Goal: Transaction & Acquisition: Download file/media

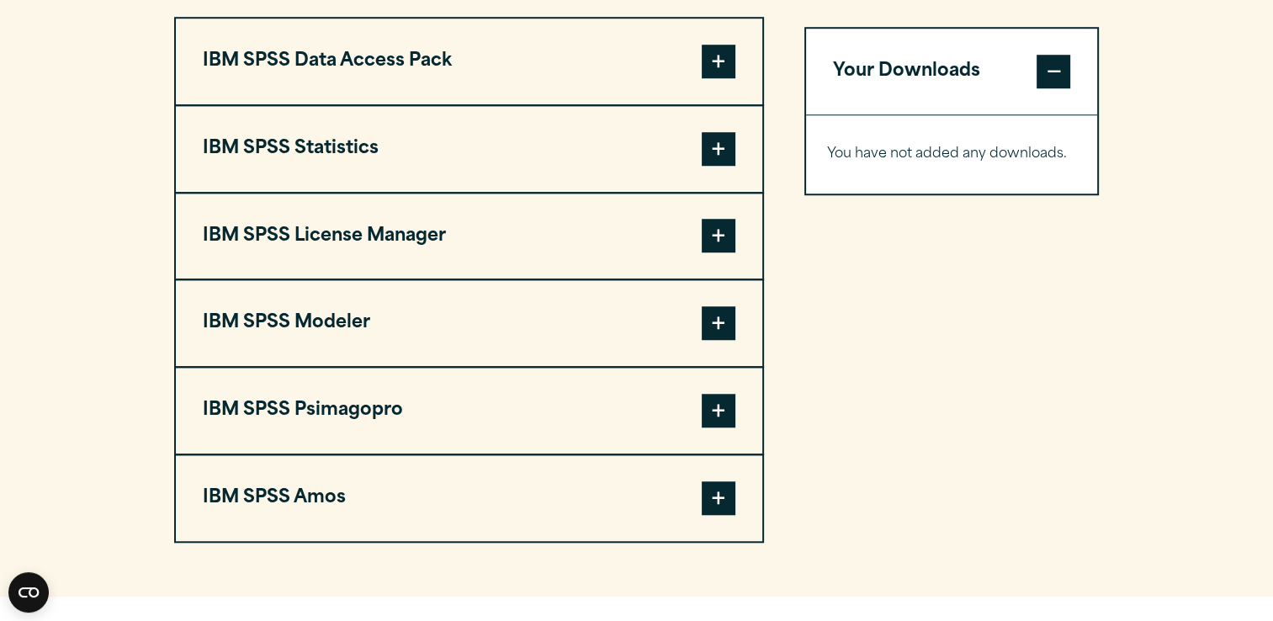
scroll to position [1178, 0]
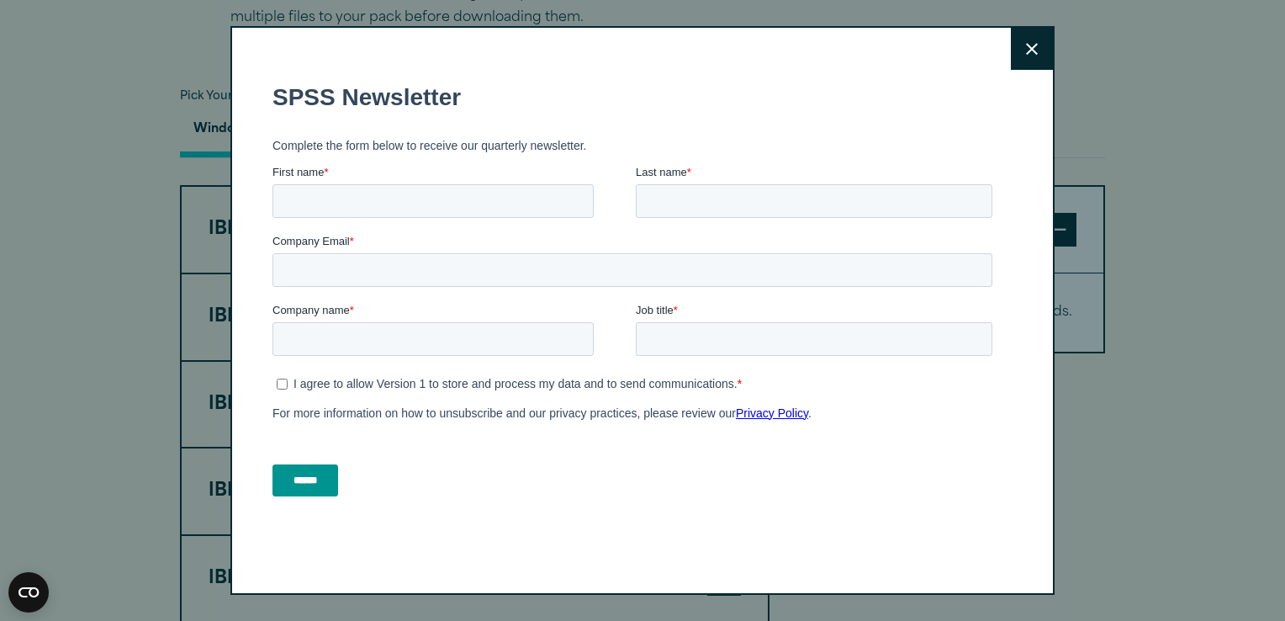
click at [1032, 54] on button "Close" at bounding box center [1032, 49] width 42 height 42
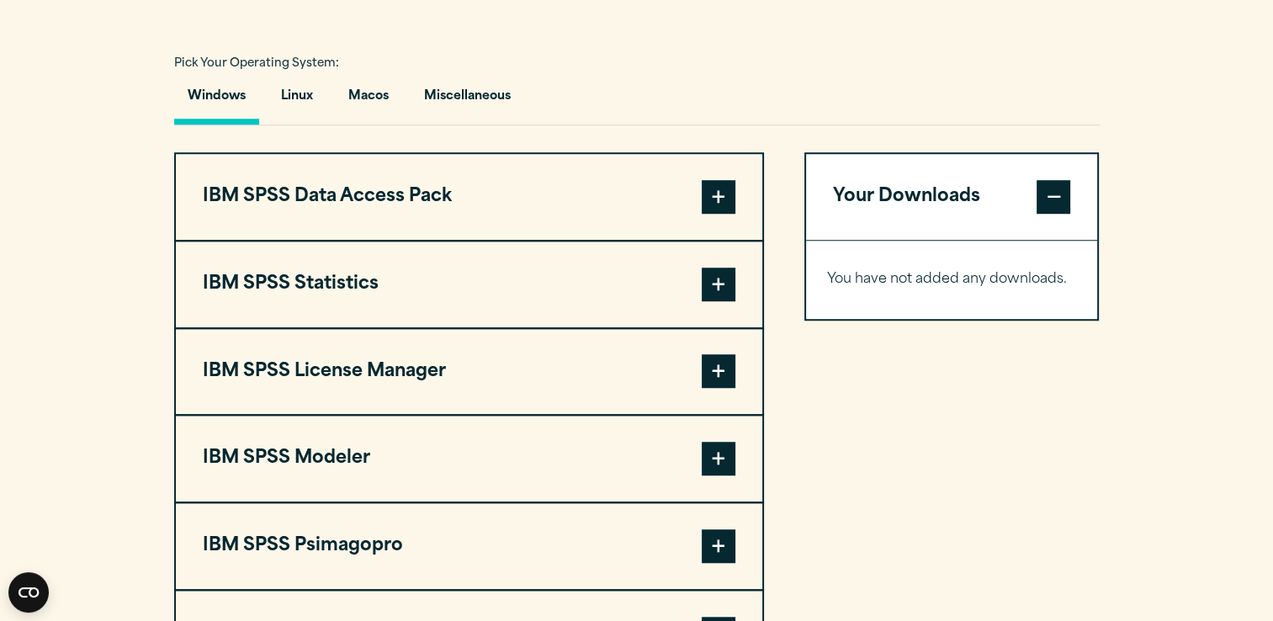
scroll to position [1262, 0]
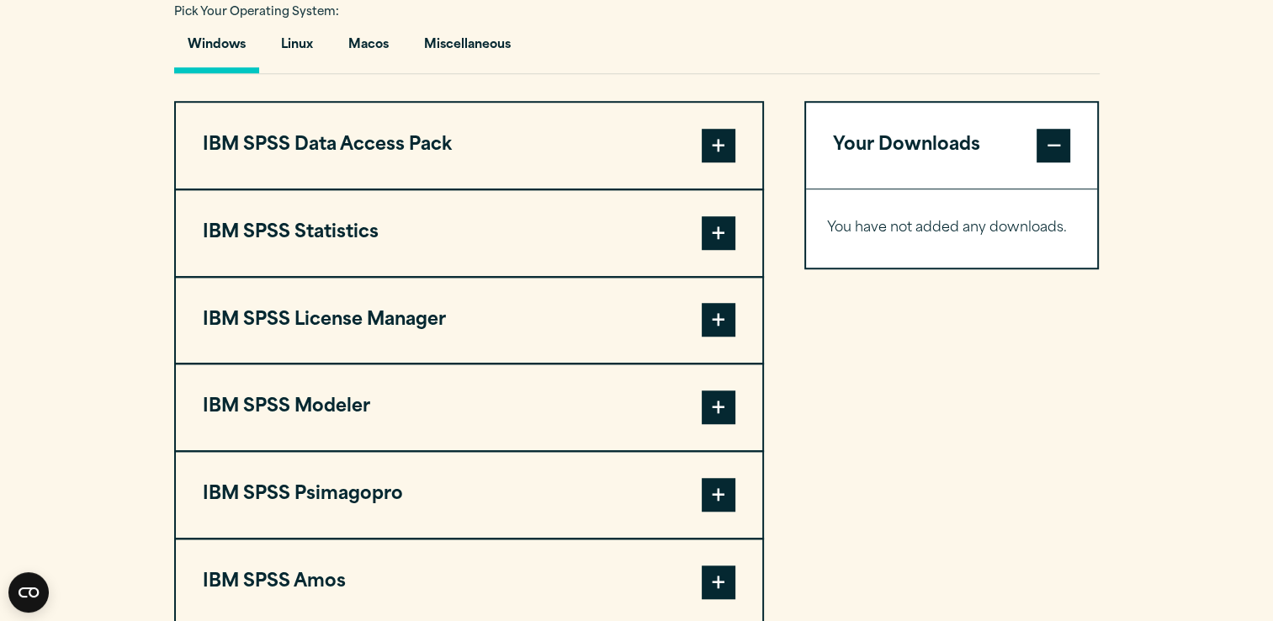
click at [707, 230] on span at bounding box center [719, 233] width 34 height 34
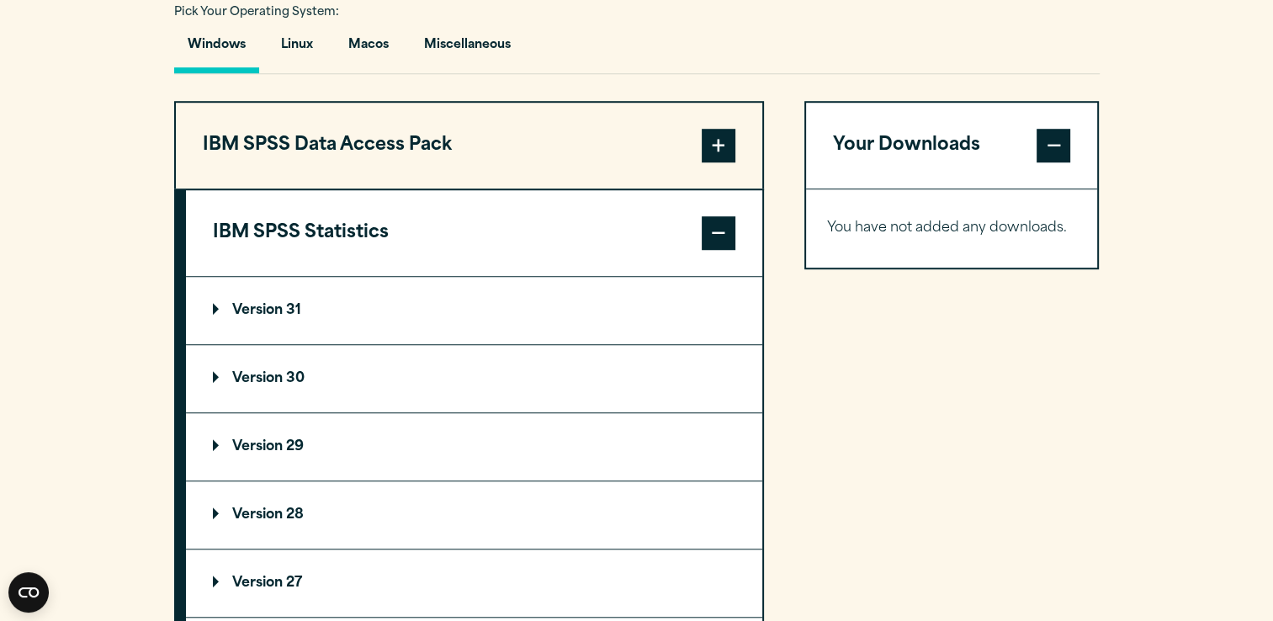
click at [249, 375] on p "Version 30" at bounding box center [259, 378] width 92 height 13
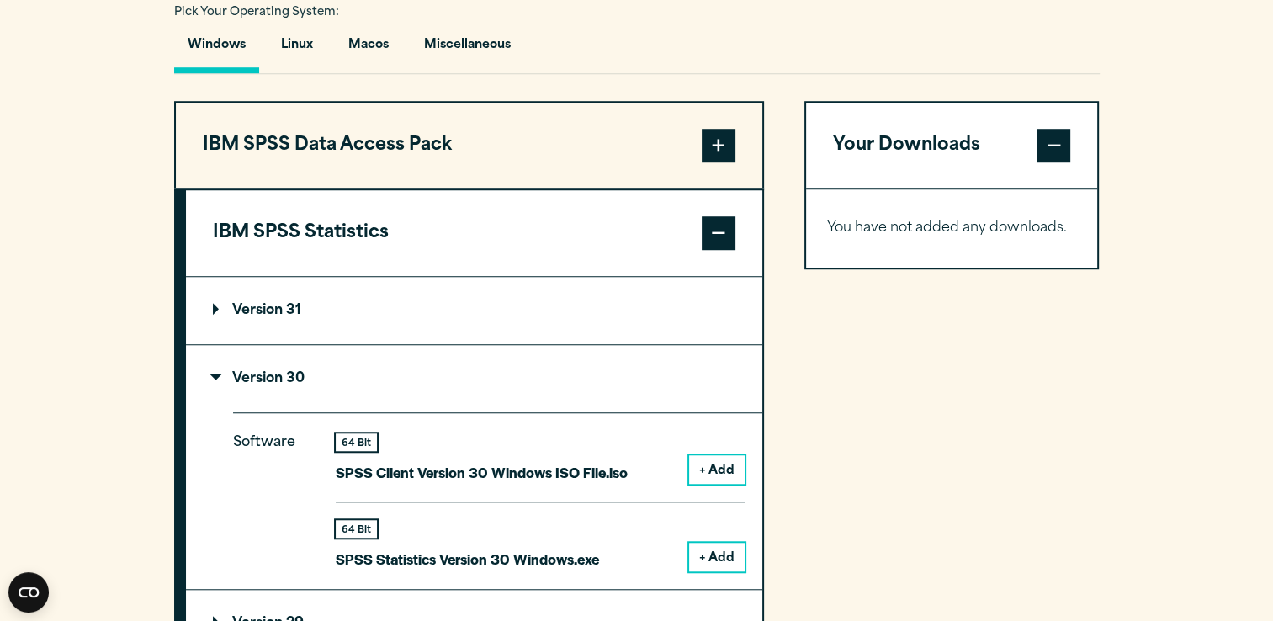
click at [720, 555] on button "+ Add" at bounding box center [717, 557] width 56 height 29
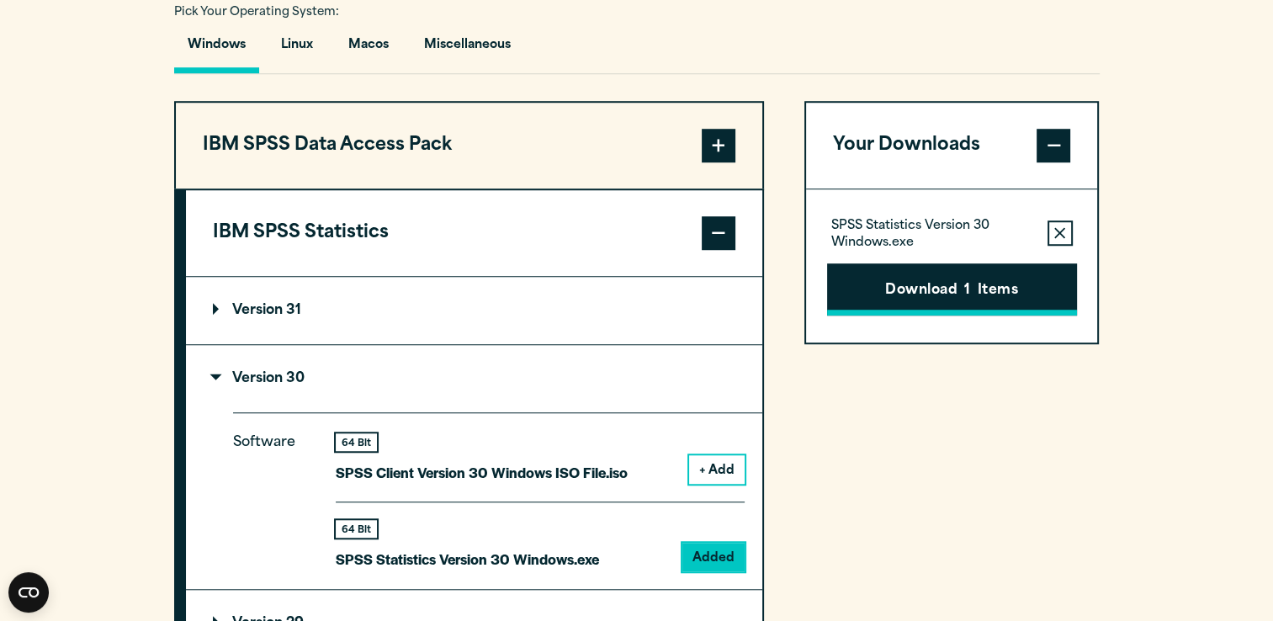
click at [984, 291] on button "Download 1 Items" at bounding box center [952, 289] width 250 height 52
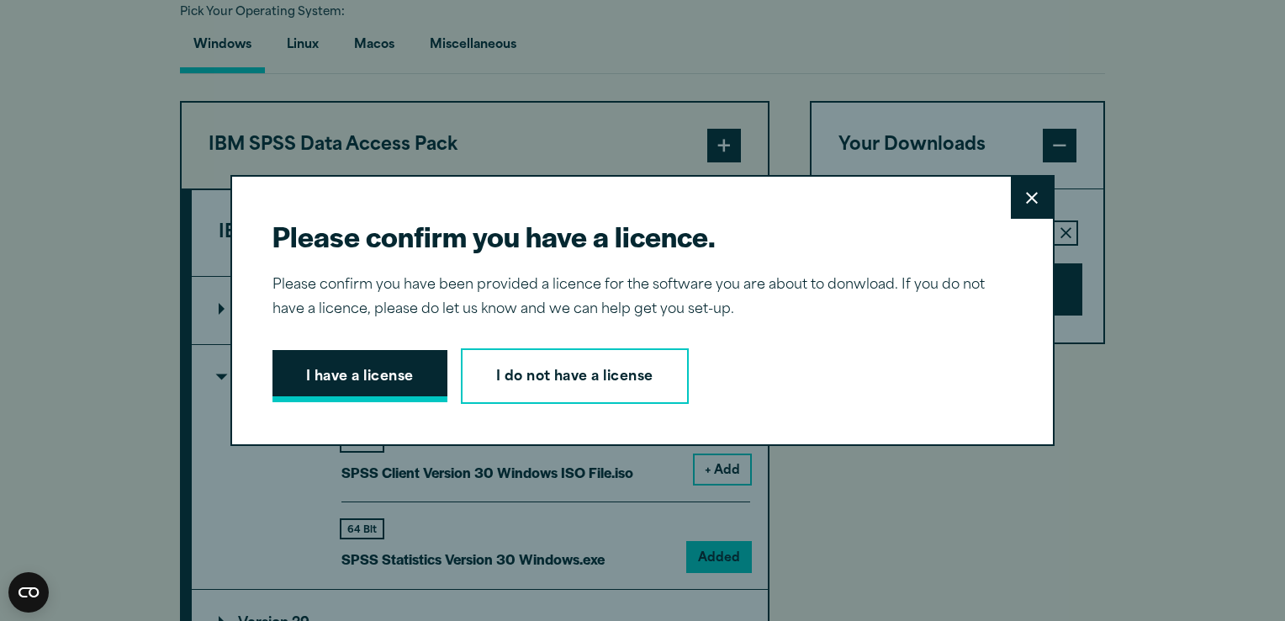
click at [382, 379] on button "I have a license" at bounding box center [360, 376] width 175 height 52
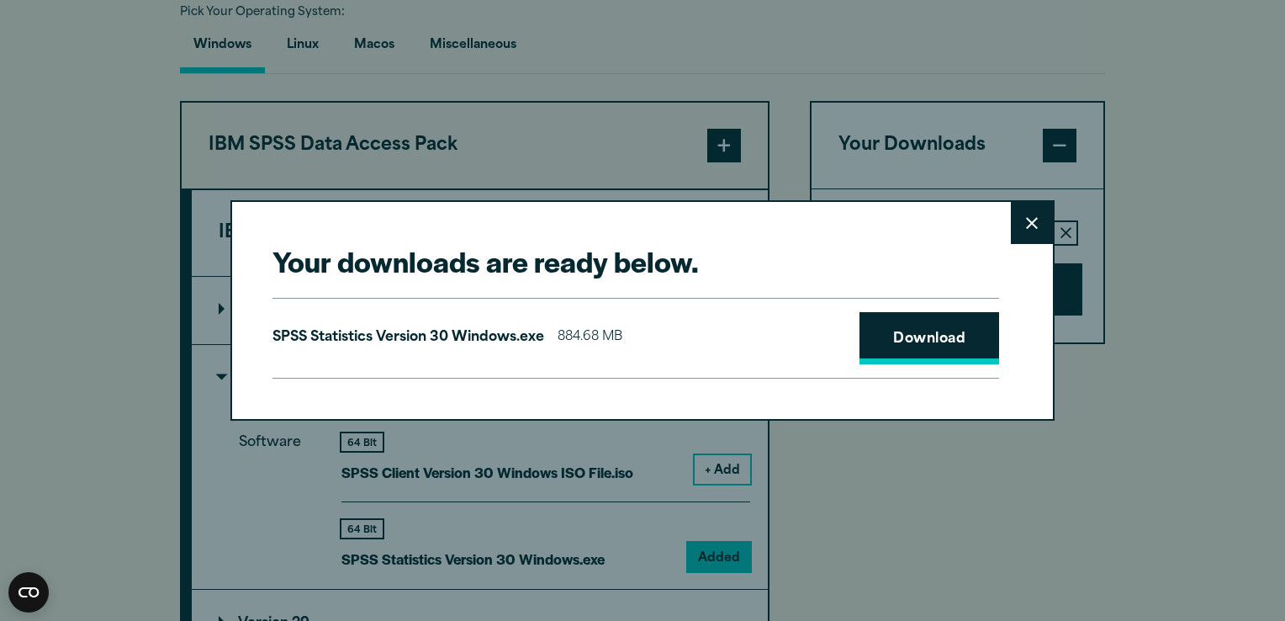
click at [919, 341] on link "Download" at bounding box center [930, 338] width 140 height 52
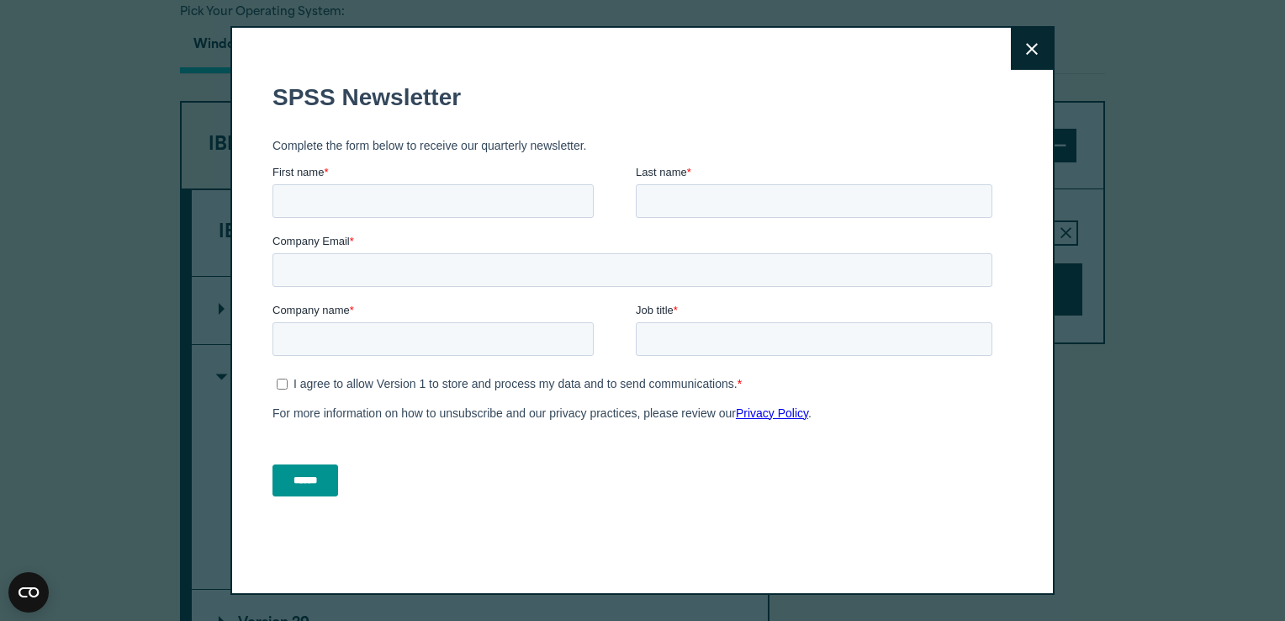
click at [1180, 134] on div "Close" at bounding box center [642, 310] width 1285 height 621
